Goal: Information Seeking & Learning: Learn about a topic

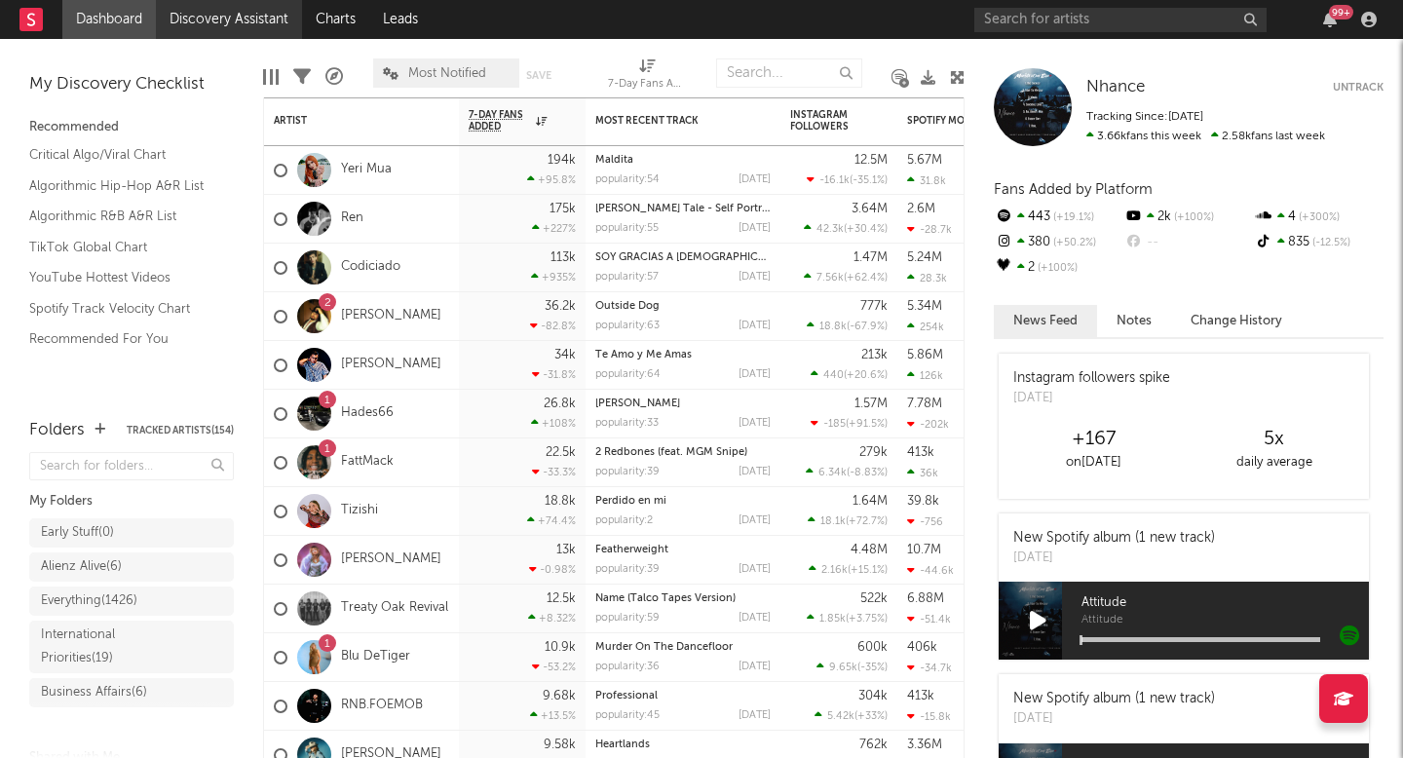
click at [254, 13] on link "Discovery Assistant" at bounding box center [229, 19] width 146 height 39
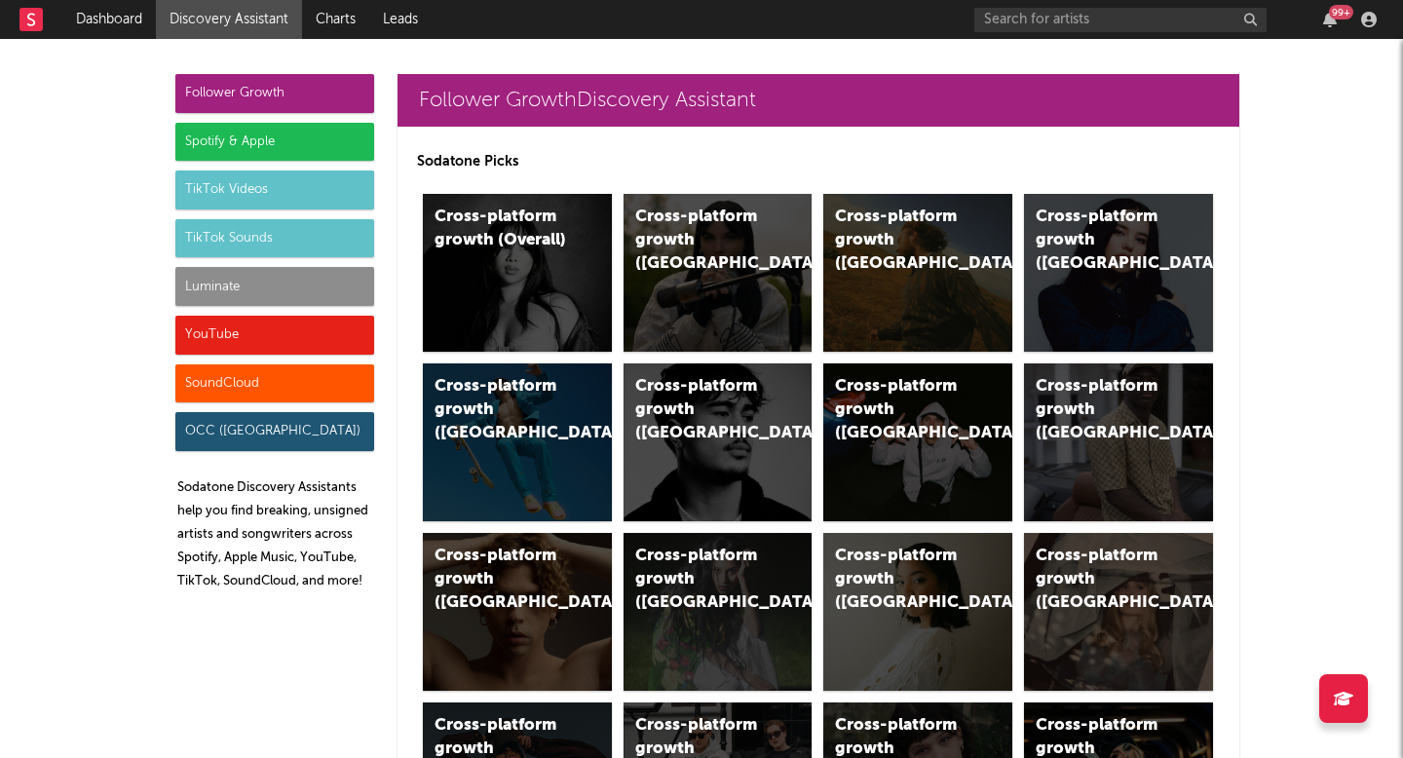
click at [257, 284] on div "Luminate" at bounding box center [274, 286] width 199 height 39
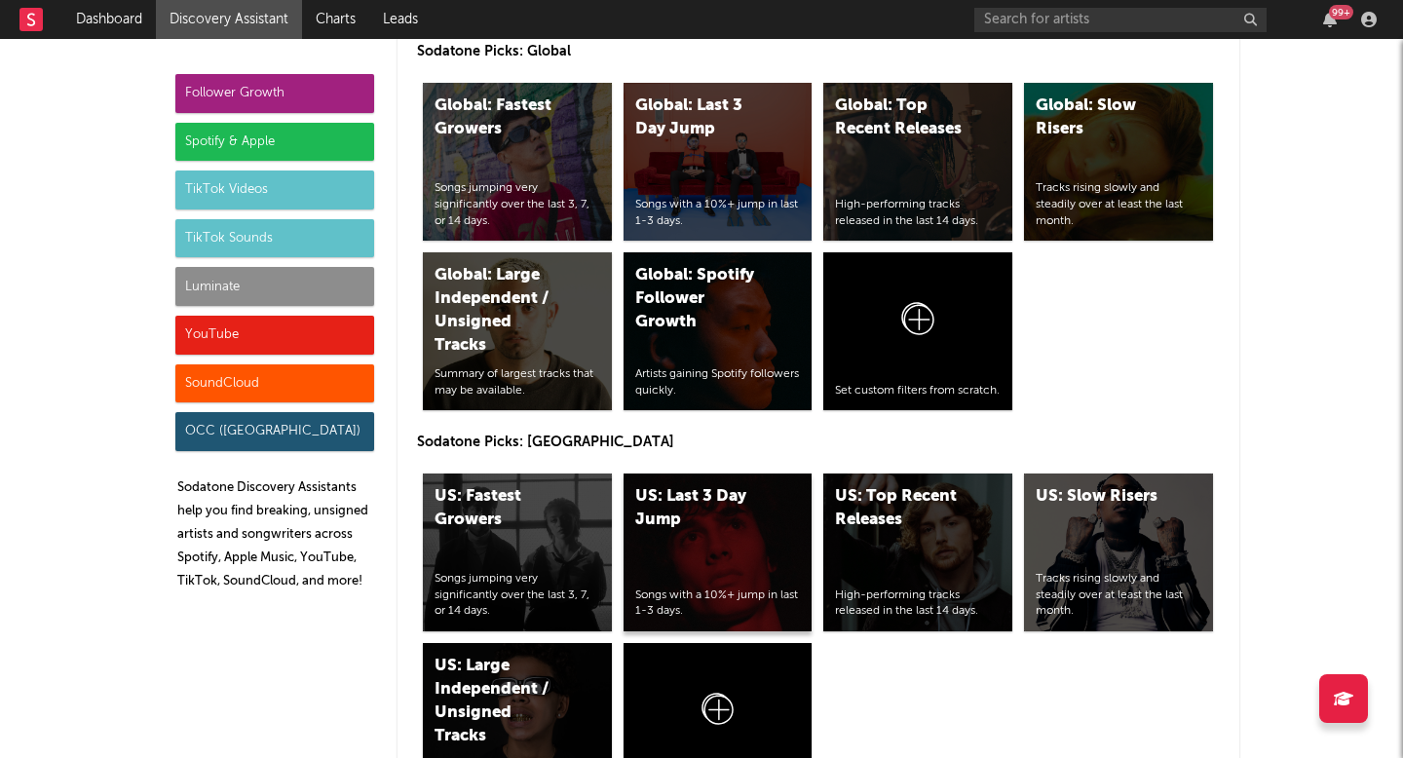
scroll to position [9807, 0]
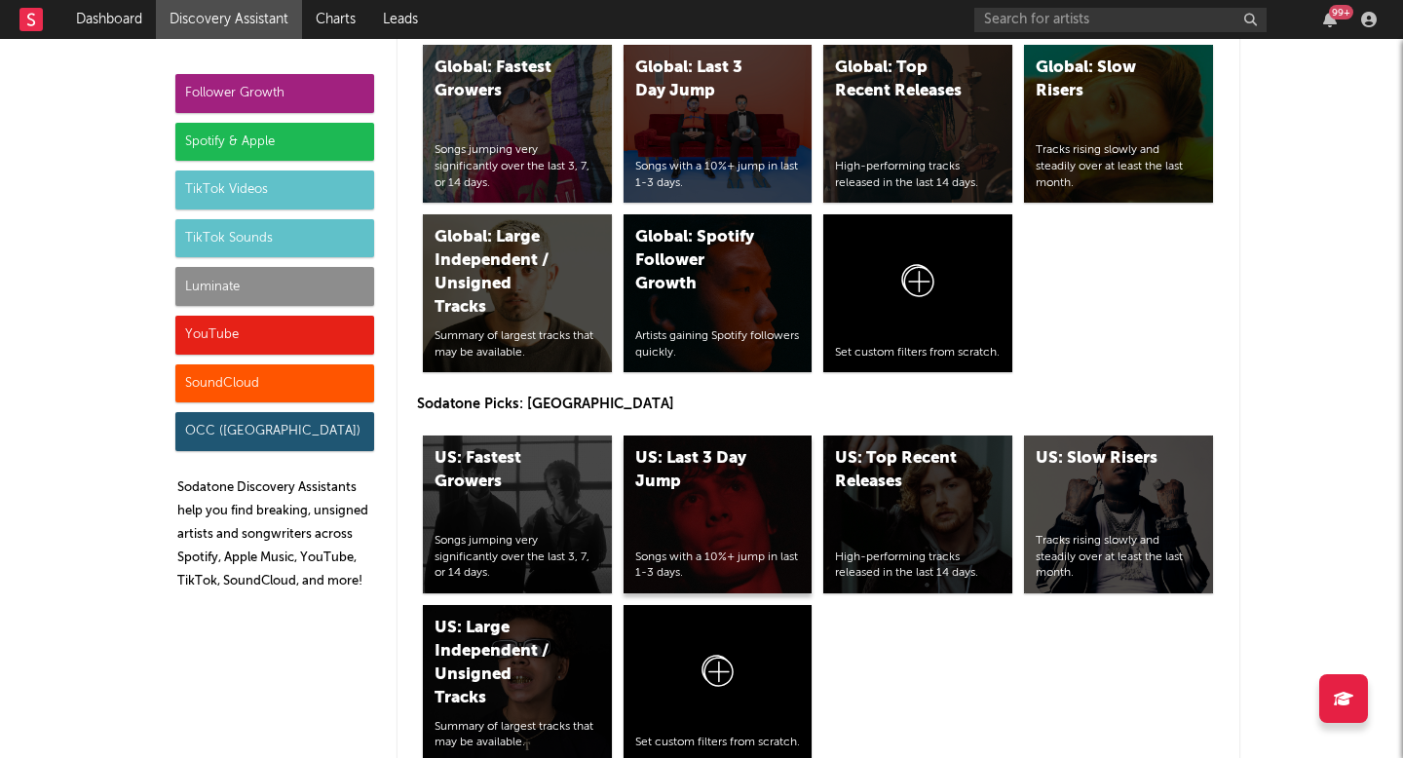
click at [741, 477] on div "US: Last 3 Day Jump" at bounding box center [701, 470] width 132 height 47
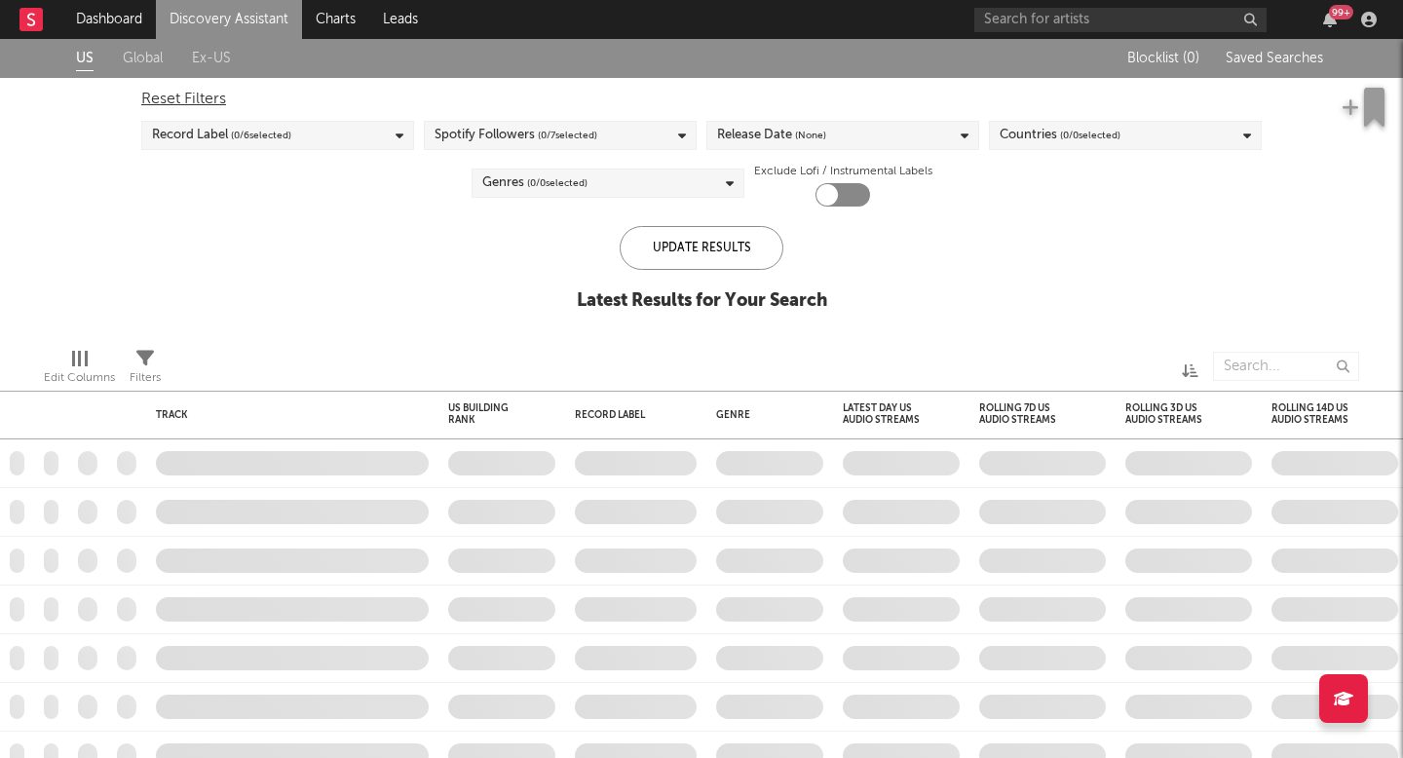
checkbox input "true"
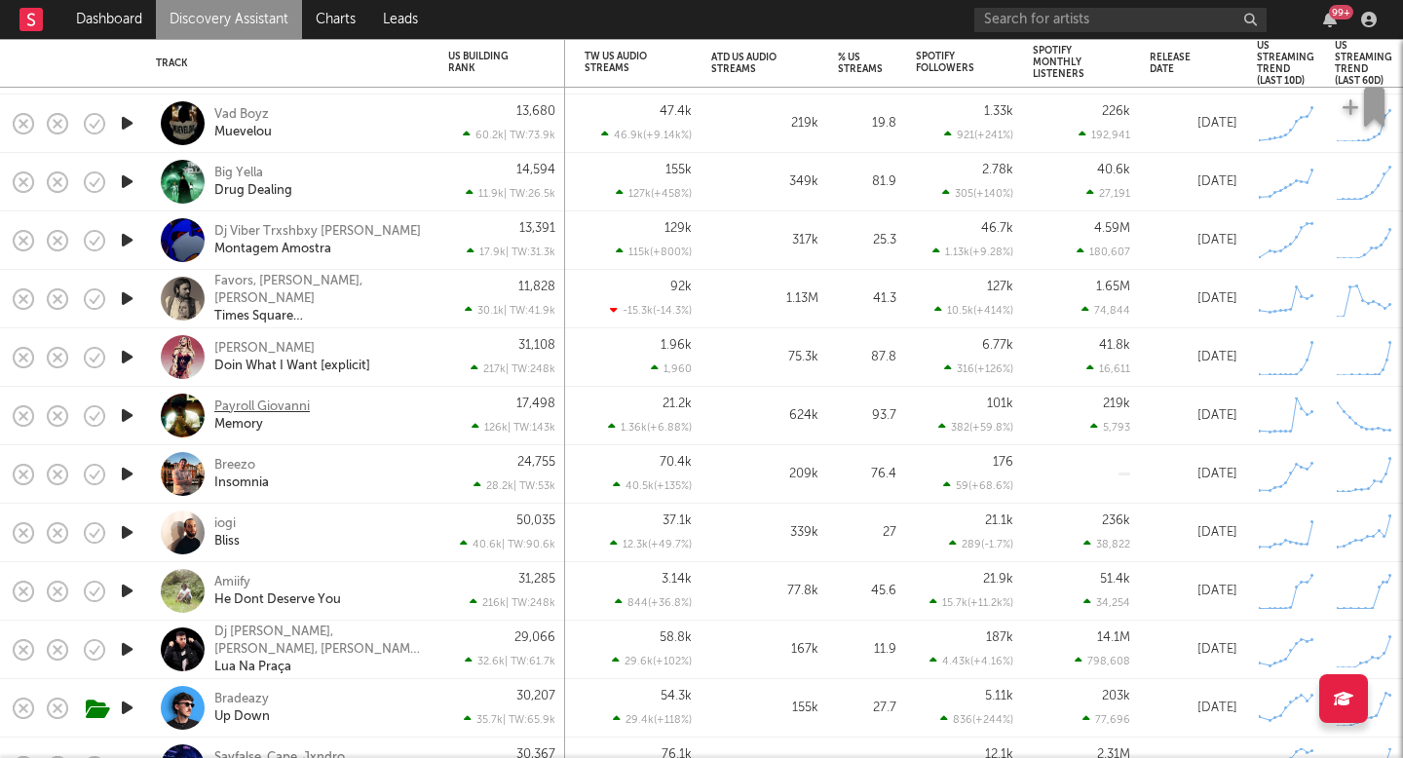
click at [256, 401] on div "Payroll Giovanni" at bounding box center [261, 407] width 95 height 18
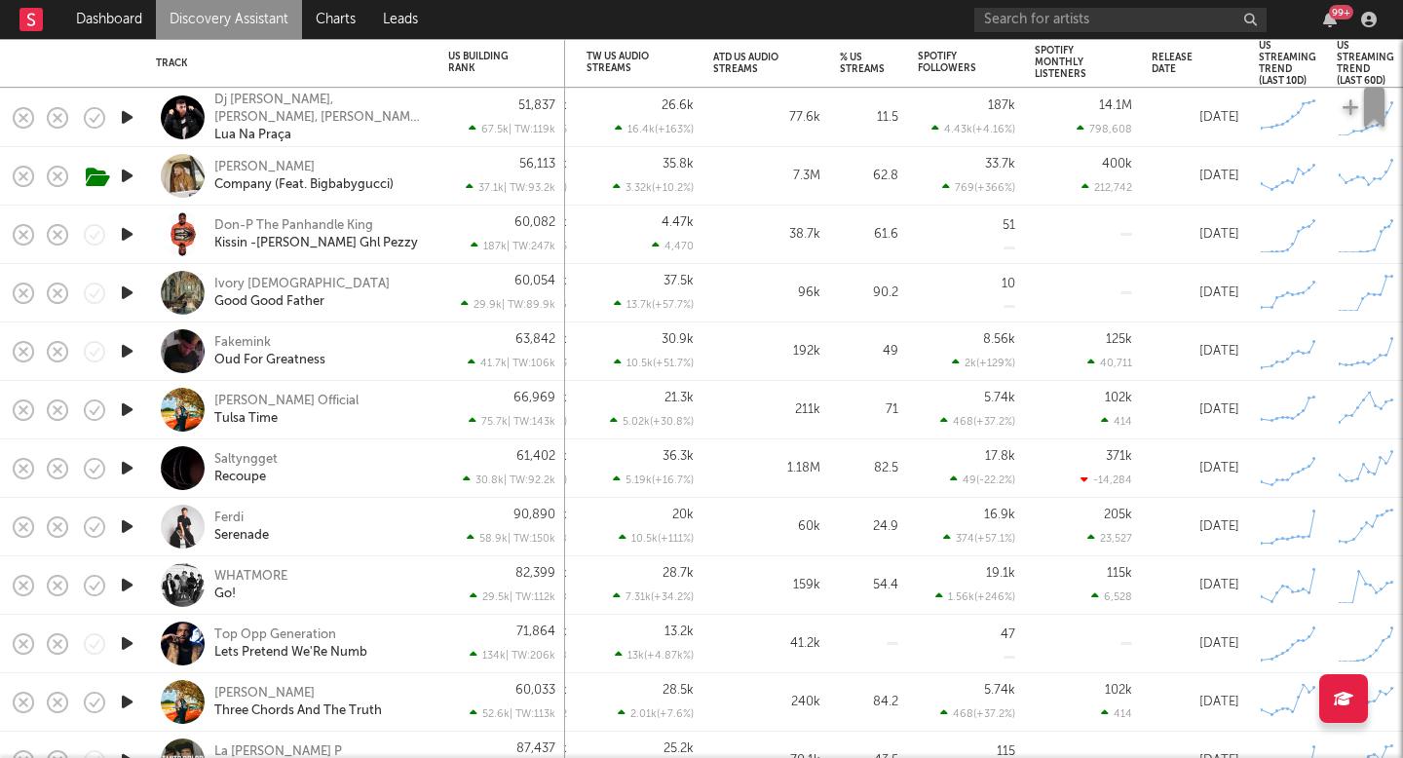
click at [237, 508] on div "Ferdi Serenade" at bounding box center [292, 526] width 273 height 57
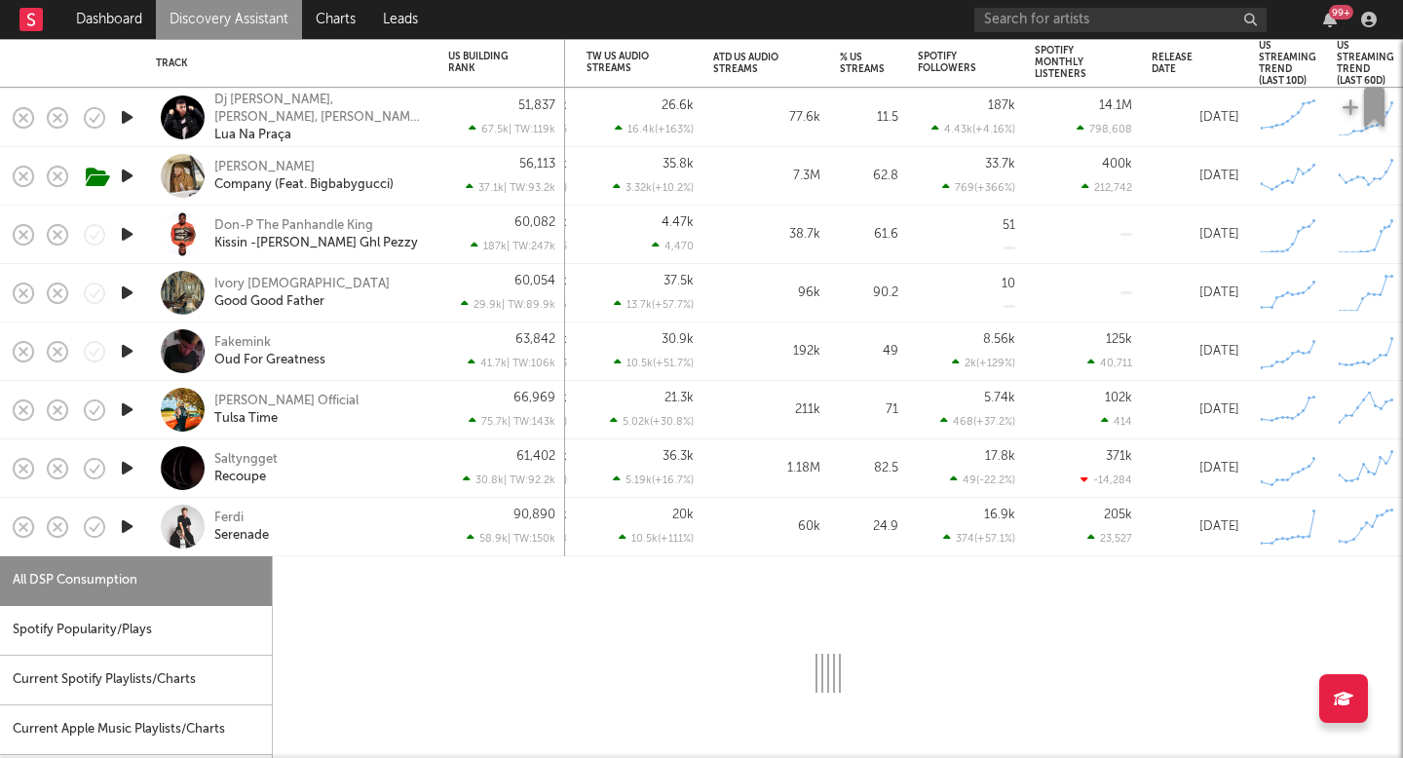
select select "1w"
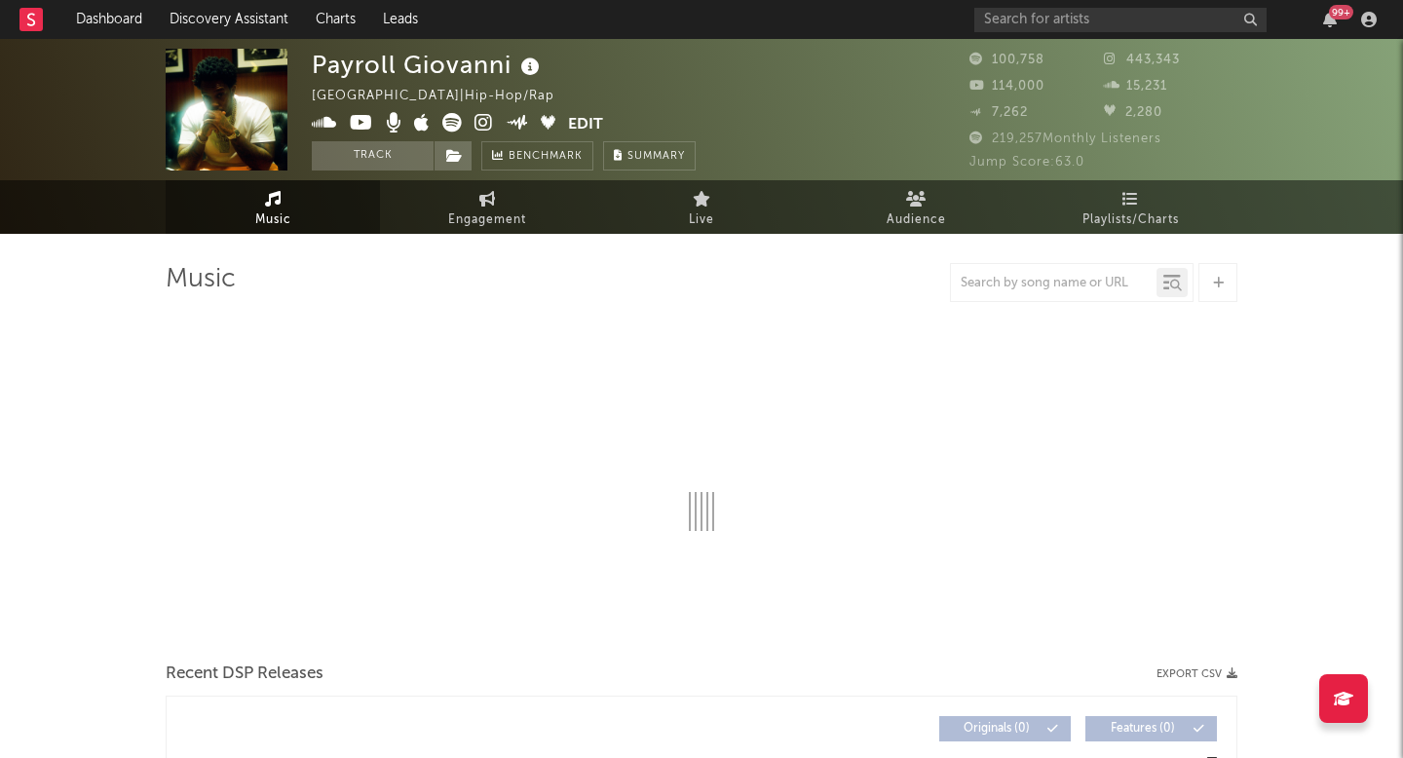
select select "6m"
